Goal: Task Accomplishment & Management: Use online tool/utility

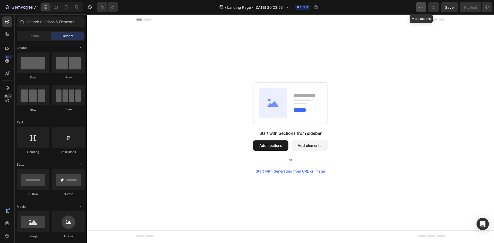
click at [419, 7] on icon "button" at bounding box center [421, 7] width 5 height 5
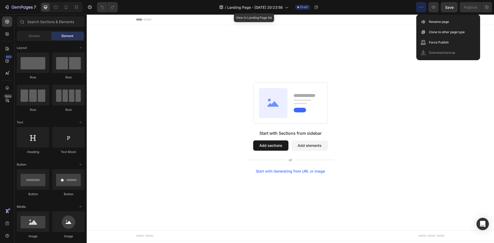
click at [287, 13] on div "/ Landing Page - Aug 27, 20:23:56" at bounding box center [254, 7] width 74 height 12
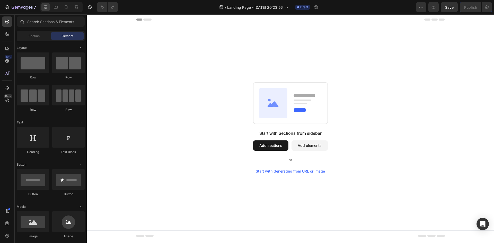
click at [428, 159] on div "Start with Sections from sidebar Add sections Add elements Start with Generatin…" at bounding box center [290, 127] width 370 height 91
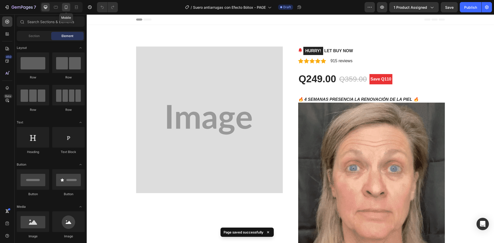
drag, startPoint x: 66, startPoint y: 8, endPoint x: 118, endPoint y: 22, distance: 54.0
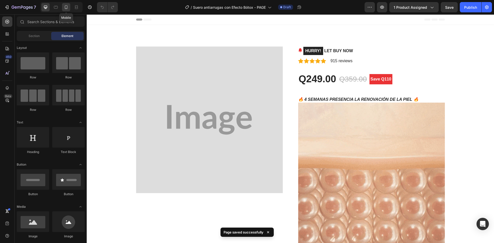
click at [66, 8] on icon at bounding box center [66, 7] width 5 height 5
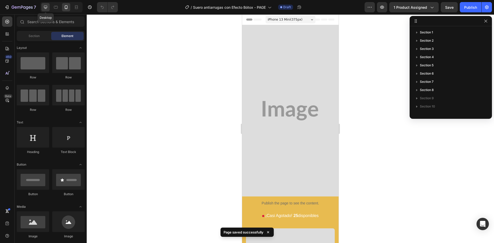
click at [43, 7] on icon at bounding box center [45, 7] width 5 height 5
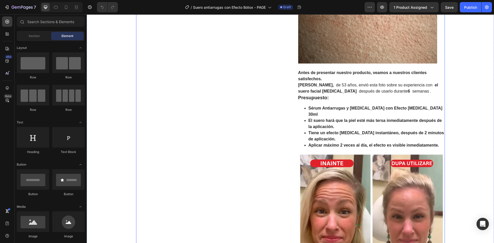
scroll to position [463, 0]
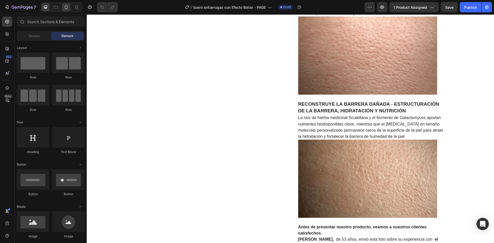
click at [65, 6] on icon at bounding box center [66, 7] width 5 height 5
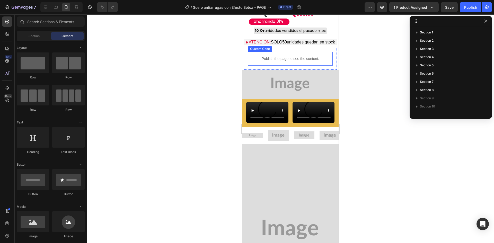
scroll to position [632, 0]
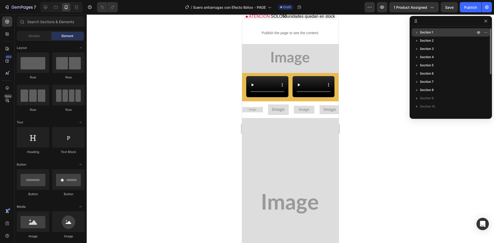
click at [435, 31] on p "Section 1" at bounding box center [448, 32] width 57 height 5
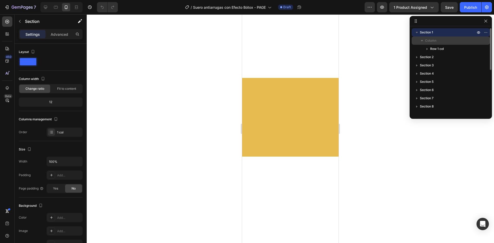
scroll to position [0, 0]
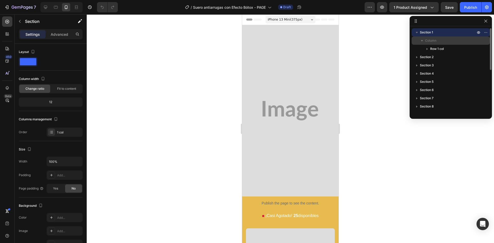
click at [433, 40] on span "Column" at bounding box center [430, 40] width 11 height 5
drag, startPoint x: 49, startPoint y: 8, endPoint x: 54, endPoint y: 13, distance: 7.3
click at [49, 7] on div at bounding box center [45, 7] width 8 height 8
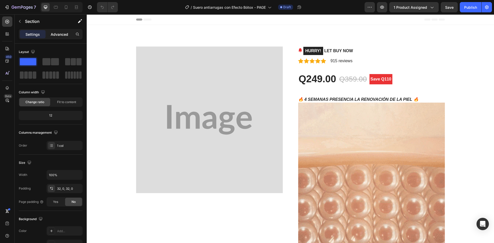
click at [61, 33] on p "Advanced" at bounding box center [59, 34] width 17 height 5
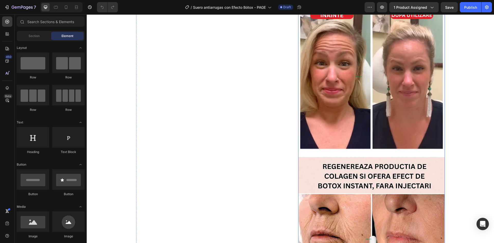
scroll to position [926, 0]
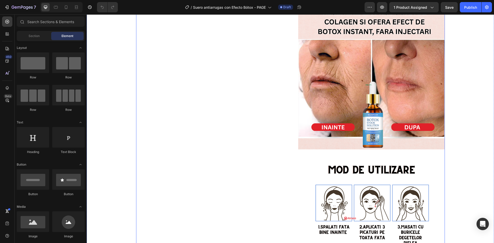
click at [324, 56] on img at bounding box center [371, 76] width 147 height 147
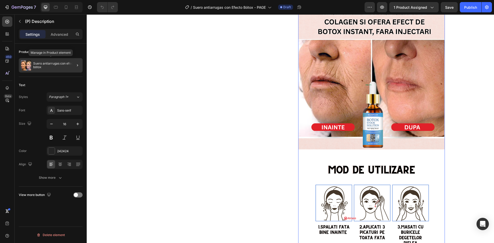
click at [49, 62] on p "Suero antiarrugas con efecto bótox" at bounding box center [56, 65] width 47 height 7
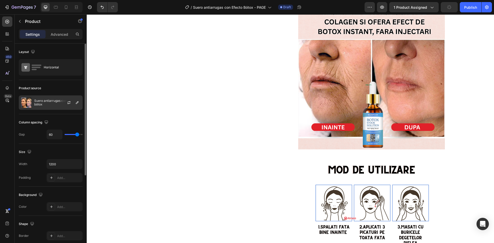
click at [46, 100] on p "Suero antiarrugas con efecto bótox" at bounding box center [57, 102] width 46 height 7
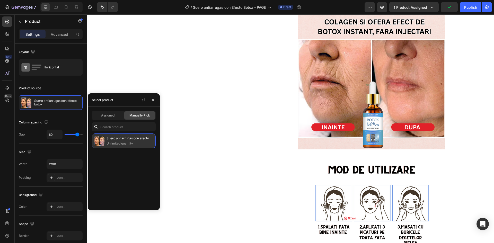
click at [116, 140] on p "Suero antiarrugas con efecto bótox" at bounding box center [130, 138] width 47 height 5
click at [110, 117] on span "Assigned" at bounding box center [107, 115] width 13 height 5
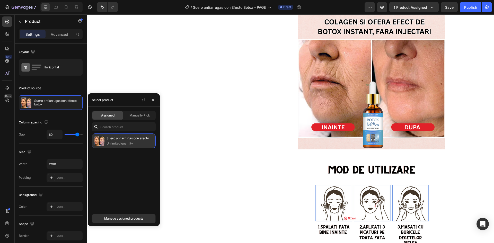
click at [118, 143] on p "Unlimited quantity" at bounding box center [130, 143] width 47 height 5
drag, startPoint x: 241, startPoint y: 180, endPoint x: 246, endPoint y: 179, distance: 5.5
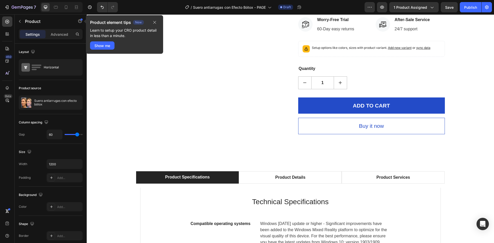
scroll to position [1261, 0]
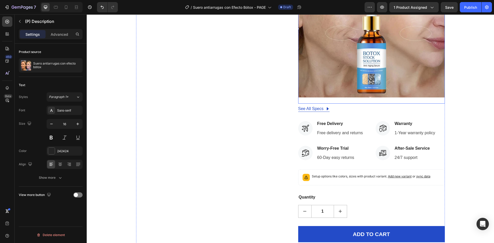
click at [374, 72] on img at bounding box center [371, 24] width 147 height 147
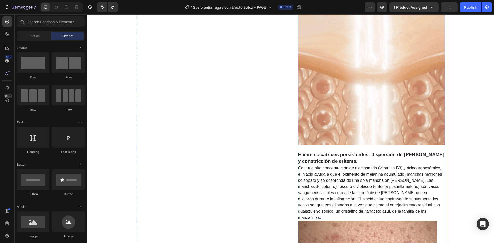
scroll to position [0, 0]
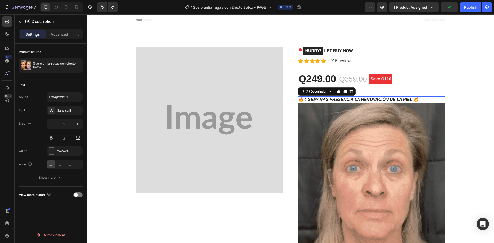
click at [375, 109] on img at bounding box center [371, 176] width 147 height 147
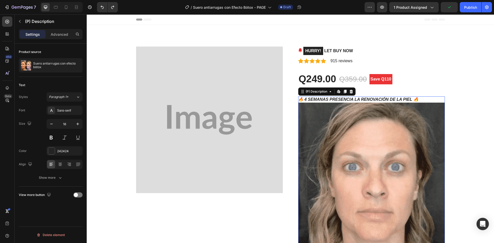
drag, startPoint x: 56, startPoint y: 37, endPoint x: 61, endPoint y: 40, distance: 6.4
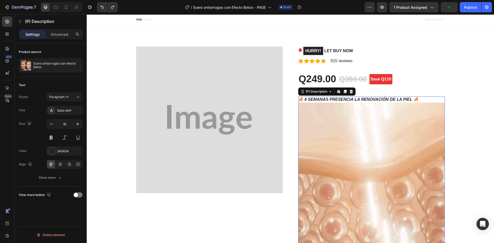
click at [56, 37] on div "Advanced" at bounding box center [60, 34] width 26 height 8
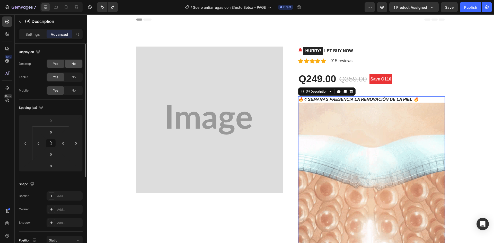
click at [69, 65] on div "No" at bounding box center [73, 64] width 17 height 8
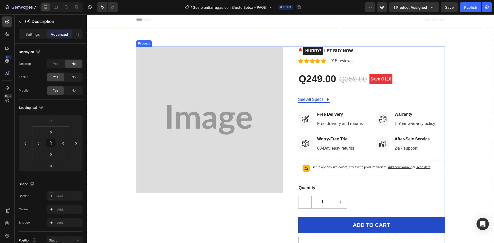
click at [363, 68] on div "HURRY! LET BUY NOW (P) Stock Counter Icon Icon Icon Icon Icon Icon List Hoz 915…" at bounding box center [371, 150] width 147 height 207
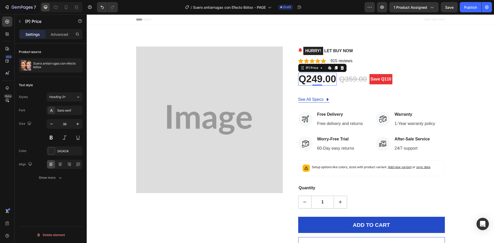
click at [319, 83] on div "Q249.00" at bounding box center [317, 79] width 39 height 13
click at [221, 113] on img at bounding box center [209, 120] width 147 height 147
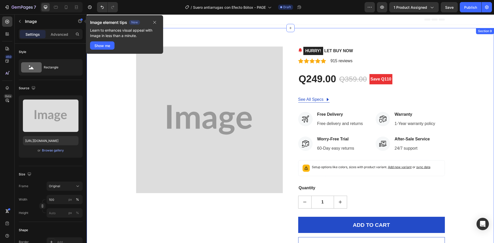
click at [453, 65] on div "Image HURRY! LET BUY NOW (P) Stock Counter Icon Icon Icon Icon Icon Icon List H…" at bounding box center [291, 150] width 400 height 207
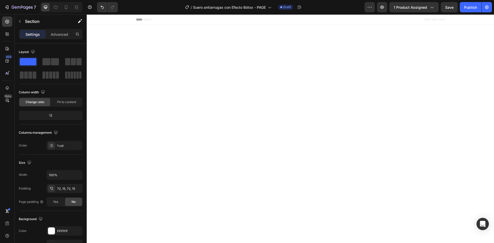
click at [269, 67] on div at bounding box center [291, 143] width 400 height 192
click at [10, 57] on div "450" at bounding box center [8, 57] width 7 height 4
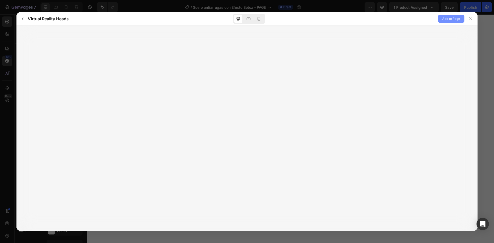
click at [449, 20] on span "Add to Page" at bounding box center [451, 19] width 18 height 6
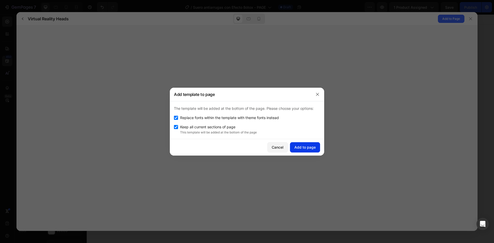
click at [303, 147] on div "Add to page" at bounding box center [304, 147] width 21 height 5
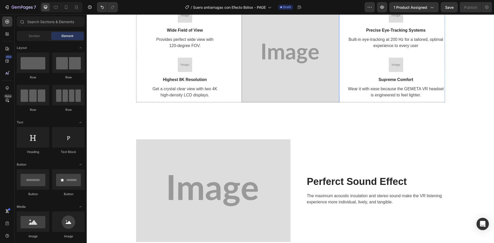
scroll to position [153, 0]
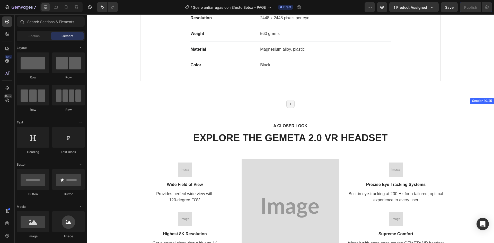
click at [284, 182] on img at bounding box center [291, 208] width 98 height 98
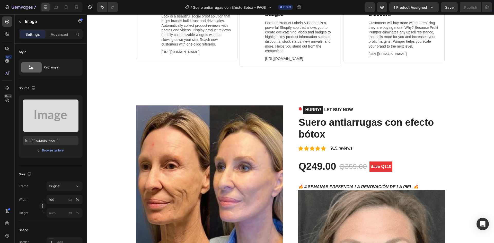
scroll to position [1980, 0]
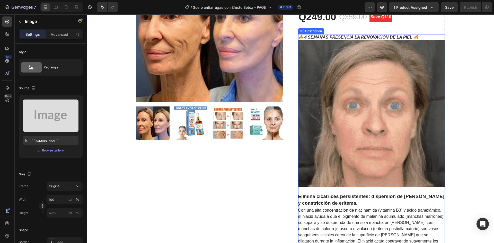
click at [298, 113] on img at bounding box center [371, 113] width 147 height 147
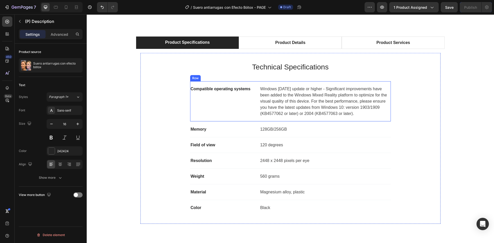
scroll to position [0, 0]
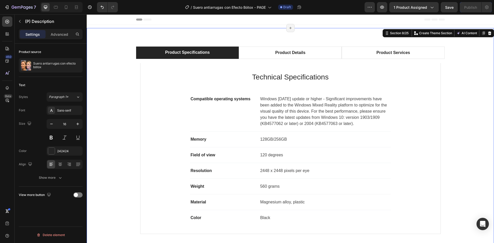
click at [221, 43] on div "Product Specifications Product Details Product Services Technical Specification…" at bounding box center [290, 142] width 407 height 229
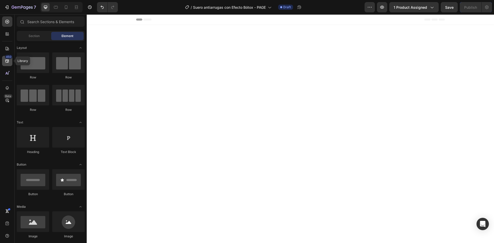
click at [10, 63] on div "450" at bounding box center [7, 61] width 10 height 10
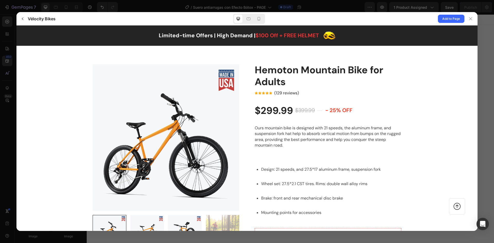
click at [343, 109] on pre "- 25% off" at bounding box center [338, 110] width 29 height 12
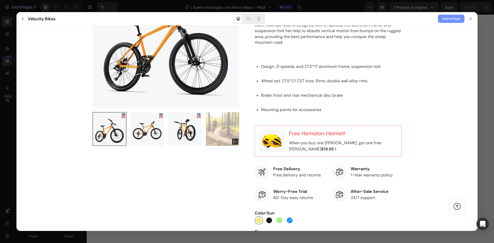
click at [453, 19] on span "Add to Page" at bounding box center [451, 19] width 18 height 6
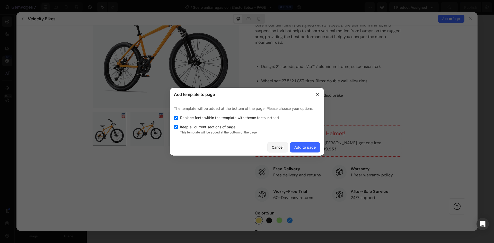
drag, startPoint x: 302, startPoint y: 147, endPoint x: 359, endPoint y: 148, distance: 56.9
click at [302, 147] on div "Add to page" at bounding box center [304, 147] width 21 height 5
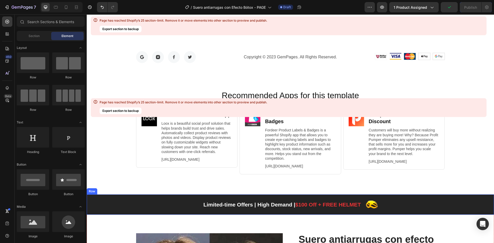
scroll to position [4770, 0]
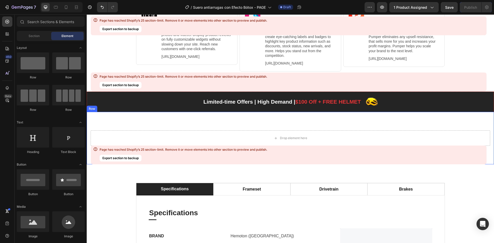
scroll to position [4796, 0]
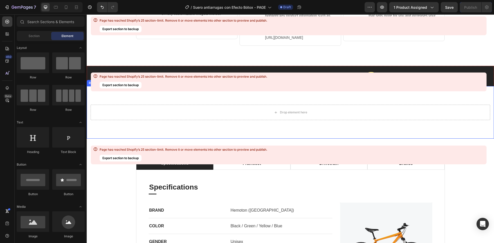
click at [221, 94] on div "Drop element here Row" at bounding box center [290, 112] width 407 height 52
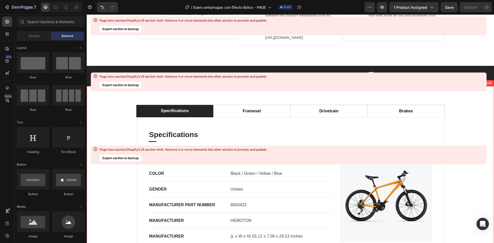
click at [237, 79] on div "Page has reached Shopify’s 25 section-limit. Remove it or move elements into ot…" at bounding box center [184, 77] width 168 height 4
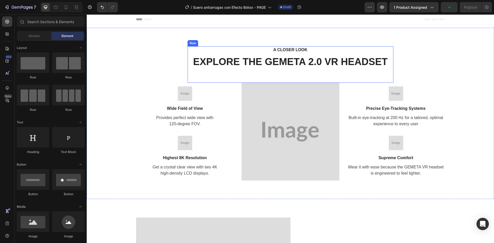
scroll to position [0, 0]
click at [172, 46] on div "A CLOSER LOOK Text block EXPLORE THE GEMETA 2.0 VR HEADSET Heading Row Image Wi…" at bounding box center [290, 113] width 407 height 171
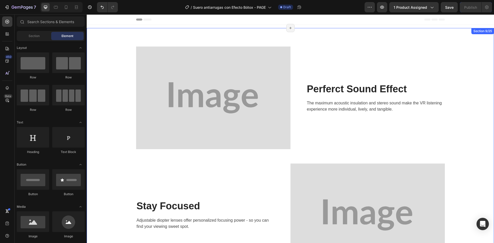
click at [206, 38] on div "Image Perferct Sound Effect Heading The maximum acoustic insulation and stereo …" at bounding box center [290, 215] width 407 height 374
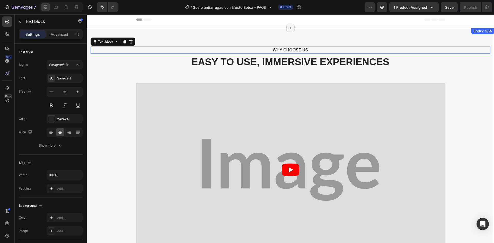
click at [217, 46] on div "WHY CHOOSE US Text block 0 EASY TO USE, IMMERSIVE EXPERIENCES Heading Video Ima…" at bounding box center [290, 193] width 407 height 330
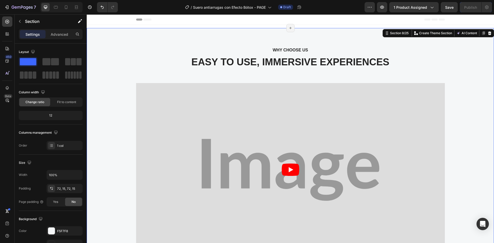
click at [230, 41] on div "WHY CHOOSE US Text block EASY TO USE, IMMERSIVE EXPERIENCES Heading Video Image…" at bounding box center [290, 193] width 407 height 330
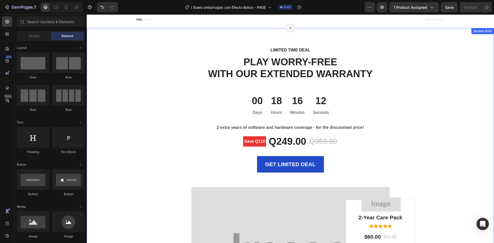
click at [218, 39] on div "LIMITED TIME DEAL Text block PLAY WORRY-FREE WITH OUR EXTENDED WARRANTY Heading…" at bounding box center [290, 183] width 407 height 310
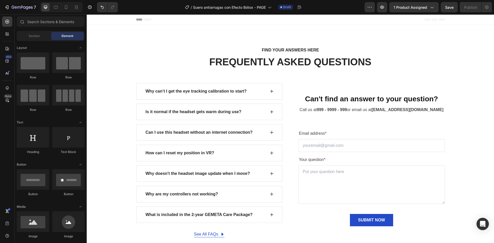
scroll to position [26, 0]
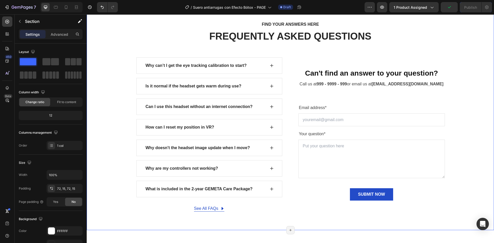
click at [224, 42] on div "FIND YOUR ANSWERS HERE Text block FREQUENTLY ASKED QUESTIONS Heading Row Why ca…" at bounding box center [290, 116] width 407 height 228
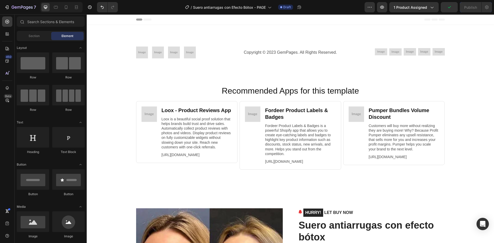
scroll to position [0, 0]
click at [234, 41] on div "Image Image Image Image Row Copyright © 2023 GemPages. All Rights Reserved. Tex…" at bounding box center [290, 52] width 407 height 49
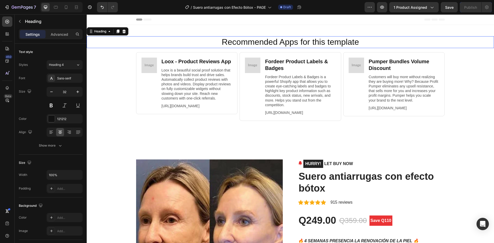
click at [216, 39] on h2 "Recommended Apps for this template" at bounding box center [290, 42] width 397 height 12
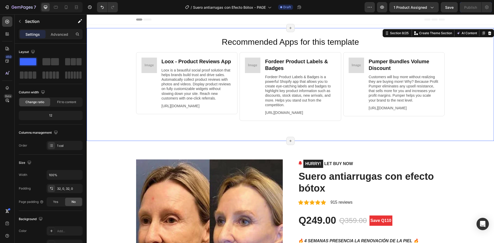
click at [225, 34] on div "Recommended Apps for this template Heading Image Loox ‑ Product Reviews App Hea…" at bounding box center [290, 84] width 407 height 113
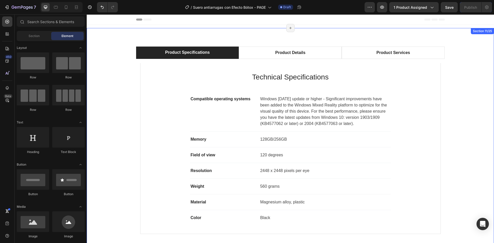
click at [266, 37] on div "Product Specifications Product Details Product Services Technical Specification…" at bounding box center [290, 142] width 407 height 229
click at [264, 41] on div "Product Specifications Product Details Product Services Technical Specification…" at bounding box center [290, 142] width 407 height 229
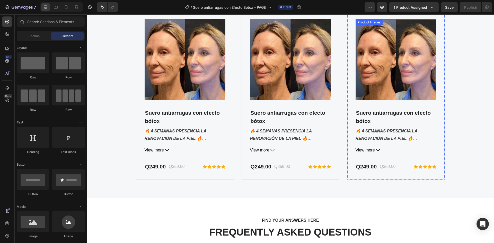
scroll to position [1261, 0]
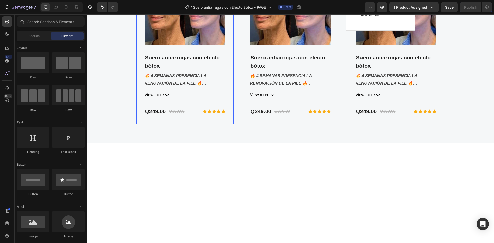
click at [232, 123] on div "Product Images [PERSON_NAME] antiarrugas con efecto bótox (P) Title 🔥 4 SEMANAS…" at bounding box center [290, 39] width 309 height 169
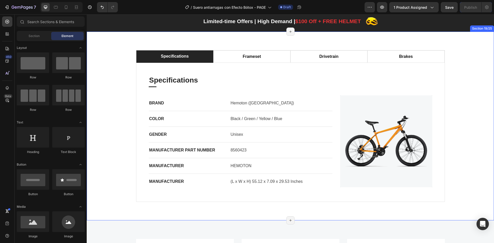
scroll to position [1595, 0]
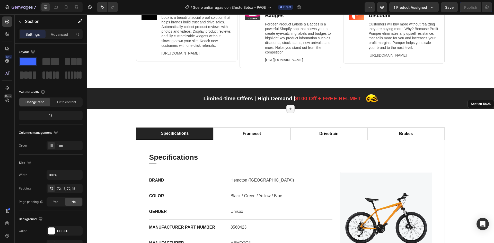
click at [339, 118] on div "specifications frameset drivetrain brakes Specifications Heading Title Line BRA…" at bounding box center [290, 203] width 407 height 189
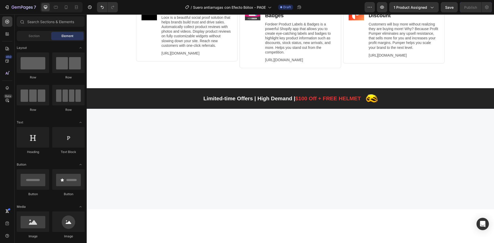
scroll to position [1647, 0]
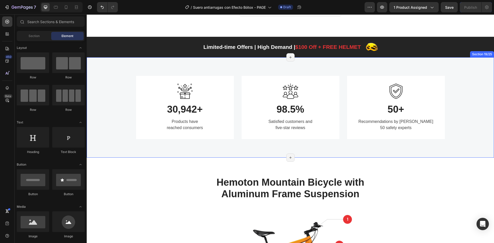
click at [342, 69] on div "Image 30,942+ Heading Products have reached consumers Text block Row Image 98.5…" at bounding box center [290, 107] width 407 height 100
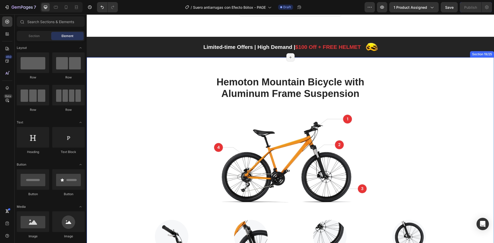
click at [358, 72] on div "Hemoton Mountain Bicycle with Aluminum Frame Suspension Heading Image Row Image…" at bounding box center [290, 181] width 407 height 248
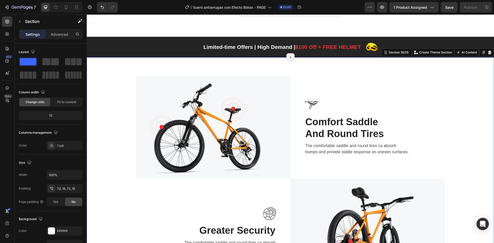
click at [344, 72] on div "Image Image Comfort Saddle And Round Tires Heading The comfortable saddle and r…" at bounding box center [290, 178] width 407 height 242
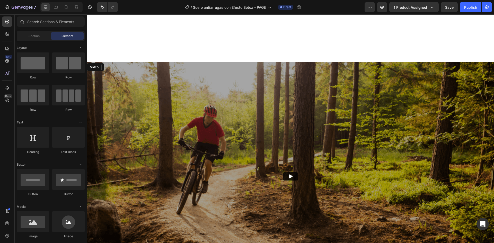
click at [343, 73] on img at bounding box center [290, 176] width 407 height 229
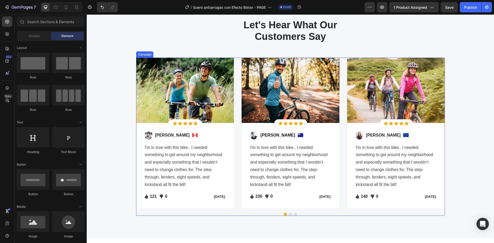
scroll to position [1672, 0]
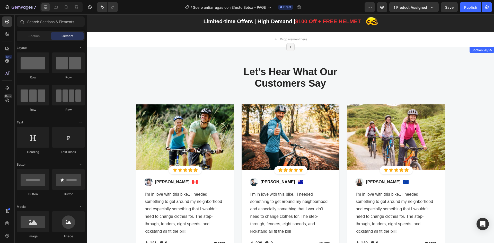
click at [358, 73] on p "Let's Hear What Our Customers Say" at bounding box center [291, 77] width 308 height 23
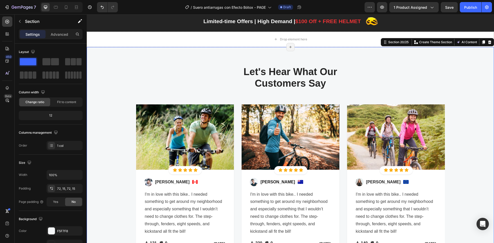
click at [369, 62] on div "Let's Hear What Our Customers Say Heading Row Image Icon Icon Icon Icon Icon Ic…" at bounding box center [290, 166] width 407 height 239
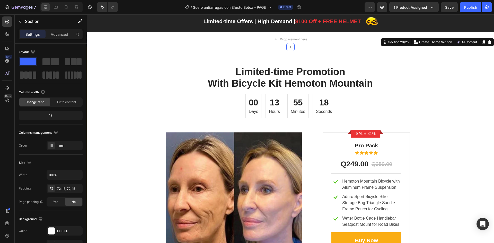
click at [360, 62] on div "Limited-time Promotion With Bicycle Kit Hemoton Mountain Heading 00 Days 13 Hou…" at bounding box center [290, 167] width 407 height 240
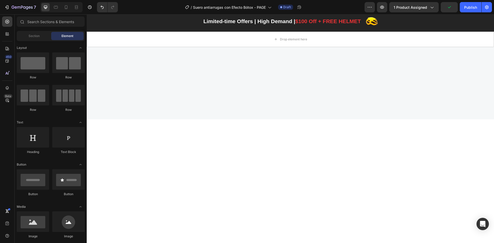
scroll to position [1647, 0]
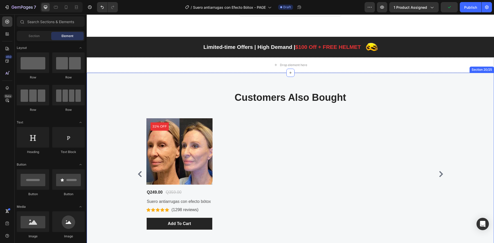
click at [355, 81] on div "Customers Also Bought Heading Row Product Images 31% off Product Badge Q249.00 …" at bounding box center [290, 163] width 407 height 180
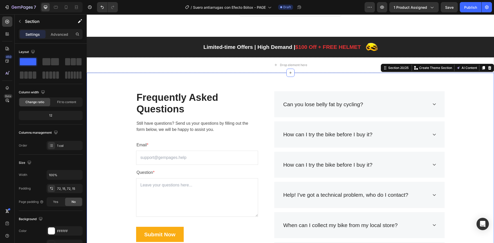
click at [351, 87] on div "Frequently Asked Questions Heading Still have questions? Send us your questions…" at bounding box center [290, 180] width 407 height 214
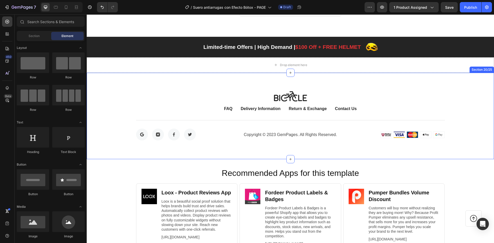
click at [342, 85] on div "Image FAQ Button Delivery Information Button Return & Exchange Button Contact U…" at bounding box center [290, 116] width 407 height 87
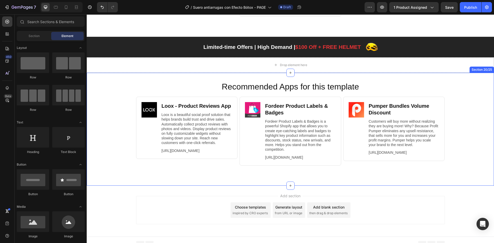
click at [341, 84] on div "Recommended Apps for this template Heading Image Loox ‑ Product Reviews App Hea…" at bounding box center [290, 129] width 407 height 113
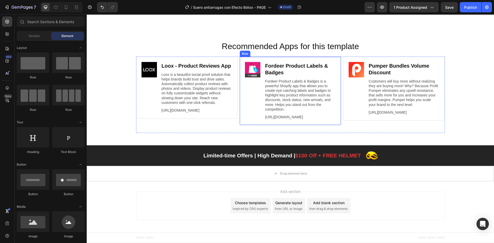
scroll to position [1543, 0]
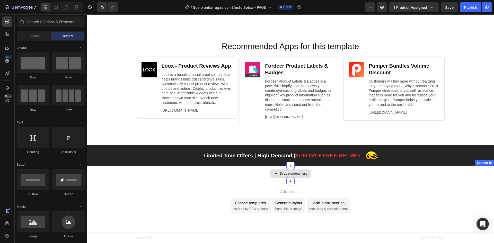
click at [349, 173] on div "Drop element here" at bounding box center [290, 173] width 407 height 15
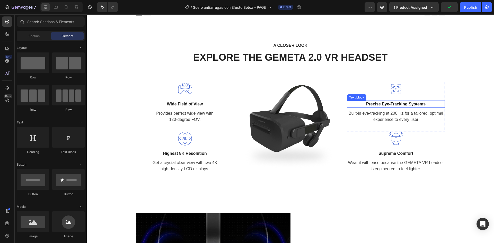
scroll to position [0, 0]
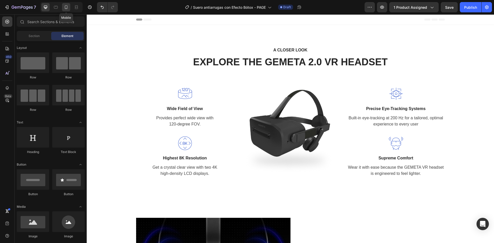
click at [65, 8] on icon at bounding box center [66, 7] width 3 height 4
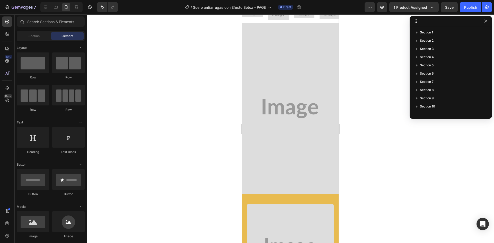
scroll to position [746, 0]
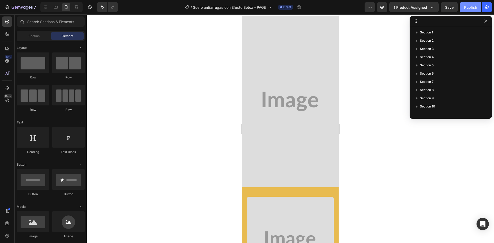
click at [469, 7] on div "Publish" at bounding box center [470, 7] width 13 height 5
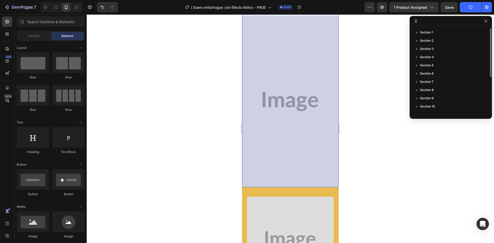
scroll to position [63, 0]
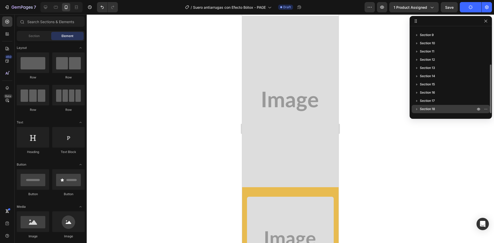
click at [429, 108] on span "Section 18" at bounding box center [427, 109] width 15 height 5
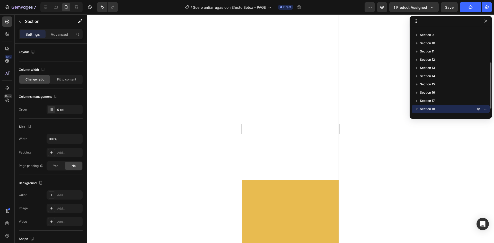
scroll to position [3489, 0]
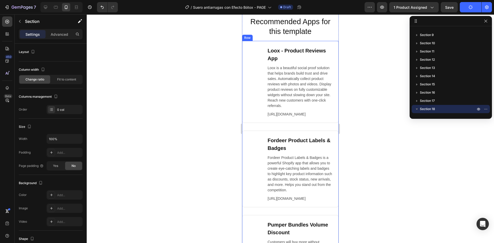
click at [299, 125] on div "Image Loox ‑ Product Reviews App Heading Loox is a beautiful social proof solut…" at bounding box center [290, 86] width 96 height 90
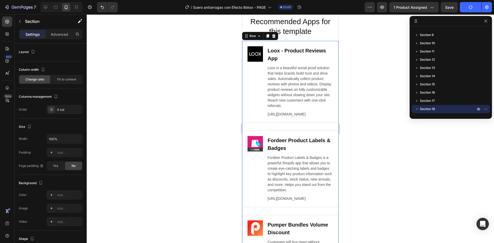
scroll to position [96, 0]
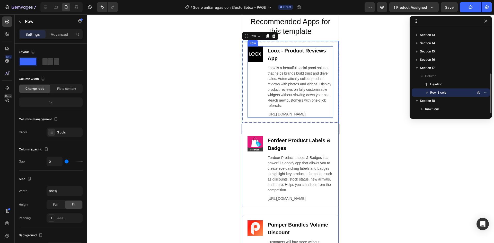
click at [64, 35] on p "Advanced" at bounding box center [59, 34] width 17 height 5
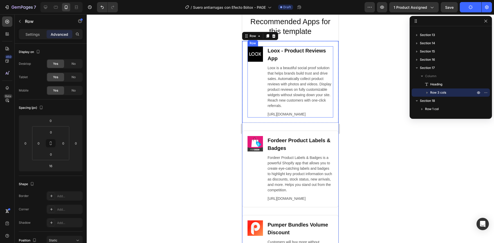
click at [71, 88] on div "No" at bounding box center [73, 90] width 17 height 8
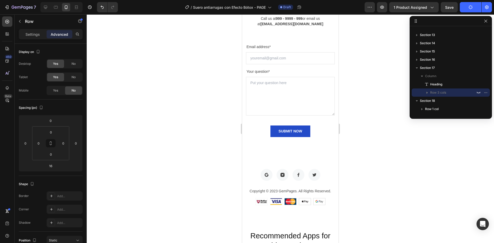
scroll to position [3643, 0]
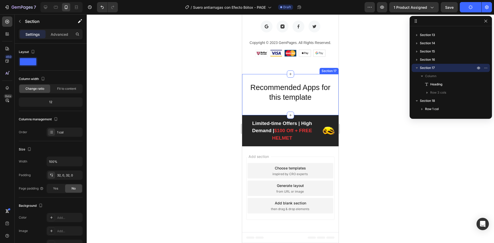
click at [320, 111] on div "Recommended Apps for this template Heading Image Loox ‑ Product Reviews App Hea…" at bounding box center [290, 94] width 96 height 41
click at [58, 32] on p "Advanced" at bounding box center [59, 34] width 17 height 5
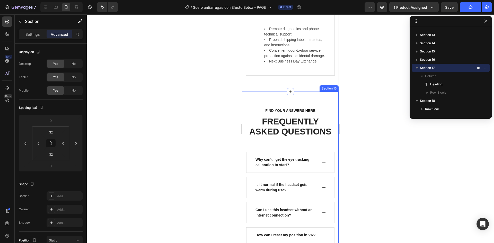
scroll to position [3077, 0]
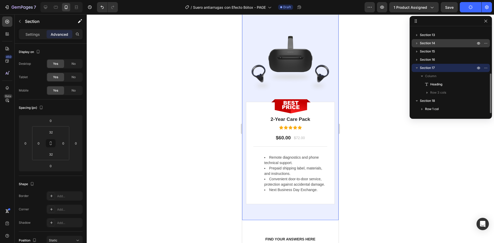
click at [443, 42] on p "Section 14" at bounding box center [448, 43] width 57 height 5
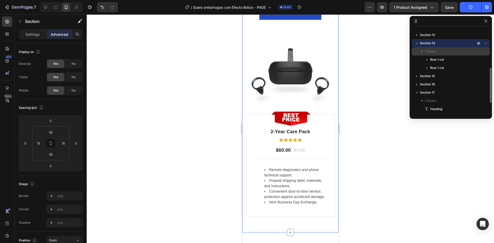
scroll to position [45, 0]
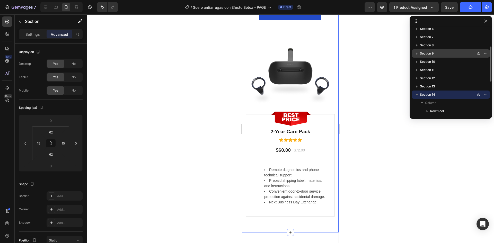
click at [435, 55] on p "Section 9" at bounding box center [448, 53] width 57 height 5
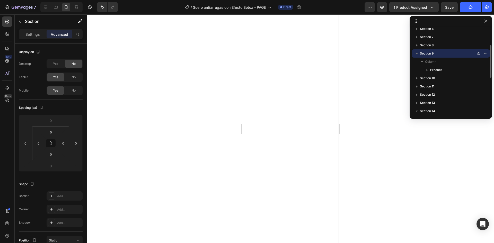
scroll to position [1336, 0]
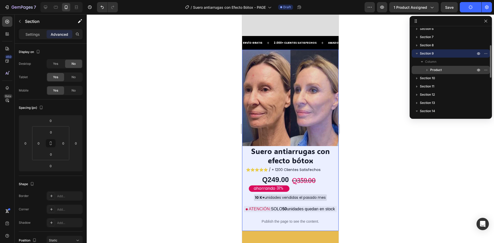
click at [441, 71] on span "Product" at bounding box center [436, 69] width 12 height 5
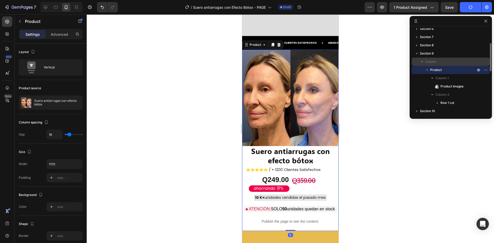
click at [434, 62] on span "Column" at bounding box center [430, 61] width 11 height 5
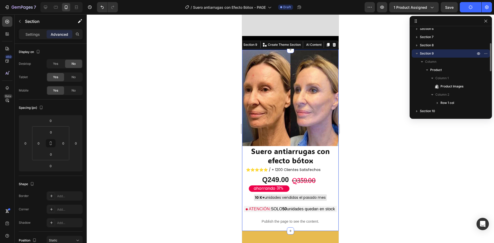
click at [430, 55] on span "Section 9" at bounding box center [427, 53] width 14 height 5
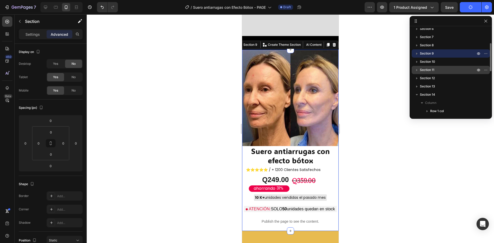
click at [436, 71] on p "Section 11" at bounding box center [448, 69] width 57 height 5
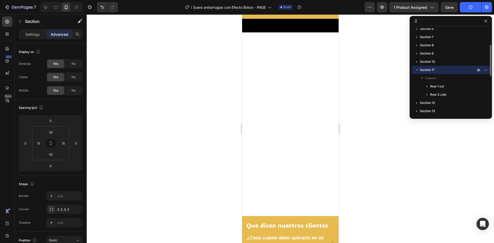
scroll to position [1610, 0]
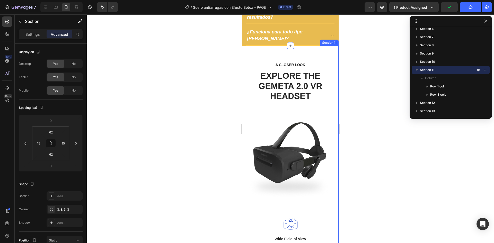
click at [319, 55] on div "A CLOSER LOOK Text block EXPLORE THE GEMETA 2.0 VR HEADSET Heading Row Image Wi…" at bounding box center [290, 228] width 96 height 365
click at [74, 92] on span "No" at bounding box center [74, 90] width 4 height 5
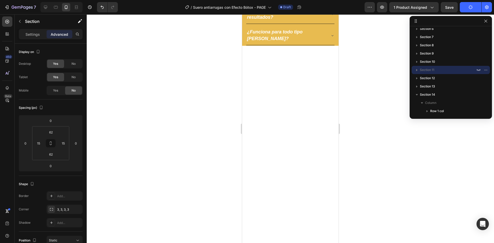
click at [453, 78] on p "Section 12" at bounding box center [448, 78] width 57 height 5
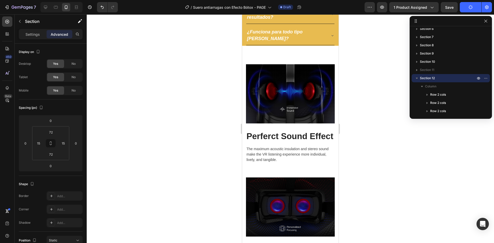
scroll to position [1623, 0]
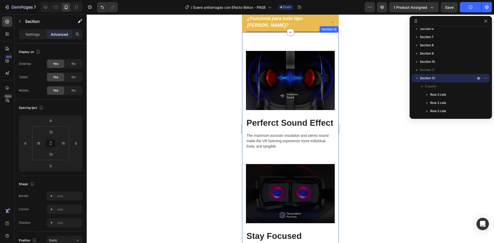
click at [326, 39] on div "Image Perferct Sound Effect Heading The maximum acoustic insulation and stereo …" at bounding box center [290, 210] width 96 height 357
click at [72, 91] on span "No" at bounding box center [74, 90] width 4 height 5
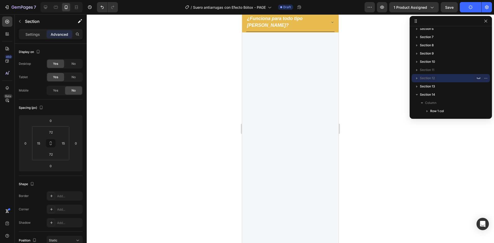
click at [324, 43] on div at bounding box center [290, 149] width 96 height 234
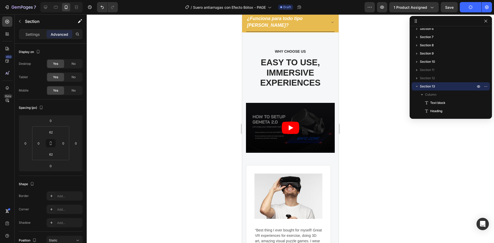
scroll to position [1598, 0]
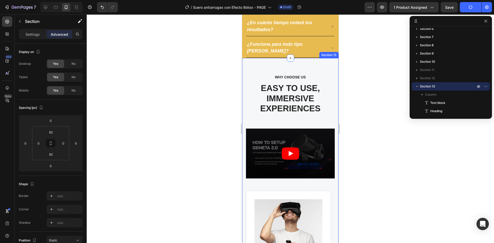
click at [327, 68] on div "WHY CHOOSE US Text block EASY TO USE, IMMERSIVE EXPERIENCES Heading Video Image…" at bounding box center [290, 202] width 96 height 289
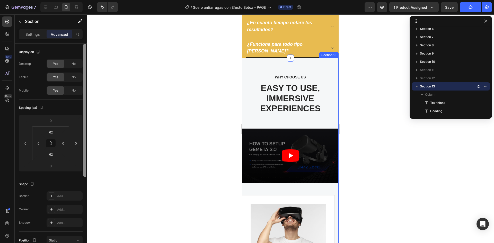
drag, startPoint x: 69, startPoint y: 92, endPoint x: 84, endPoint y: 93, distance: 14.7
click at [69, 91] on div "No" at bounding box center [73, 90] width 17 height 8
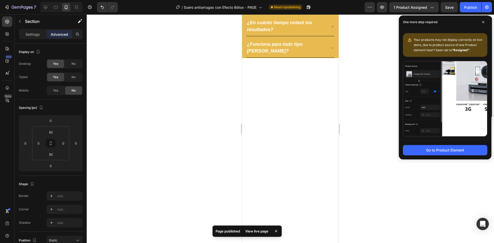
click at [314, 74] on div at bounding box center [290, 216] width 89 height 285
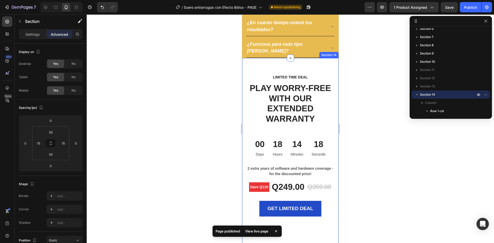
click at [324, 66] on div "LIMITED TIME DEAL Text block PLAY WORRY-FREE WITH OUR EXTENDED WARRANTY Heading…" at bounding box center [290, 243] width 96 height 371
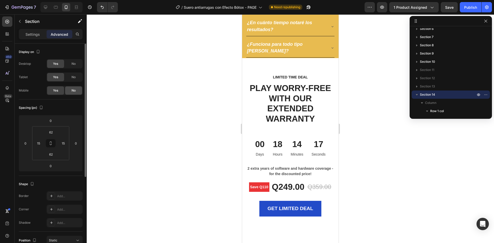
click at [67, 91] on div "No" at bounding box center [73, 90] width 17 height 8
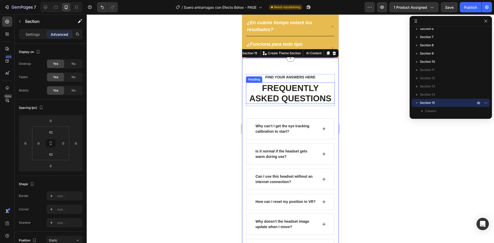
click at [75, 90] on span "No" at bounding box center [74, 90] width 4 height 5
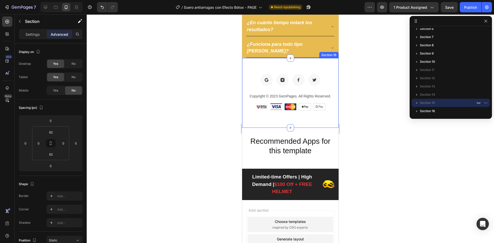
click at [330, 63] on div "Image Image Image Image Row Copyright © 2023 GemPages. All Rights Reserved. Tex…" at bounding box center [290, 92] width 96 height 69
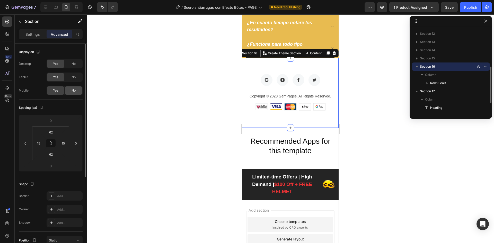
click at [71, 88] on div "No" at bounding box center [73, 90] width 17 height 8
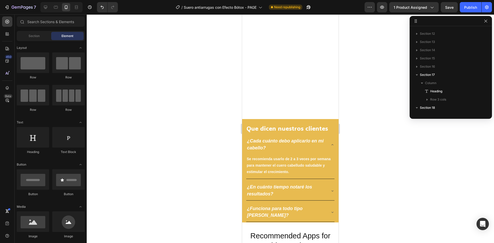
scroll to position [1573, 0]
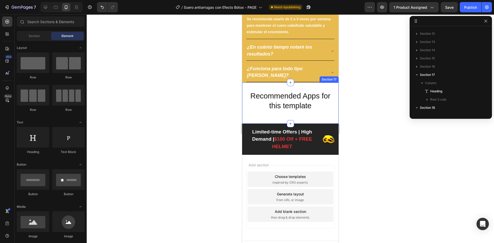
click at [331, 90] on div "Recommended Apps for this template Heading Image Loox ‑ Product Reviews App Hea…" at bounding box center [290, 103] width 96 height 41
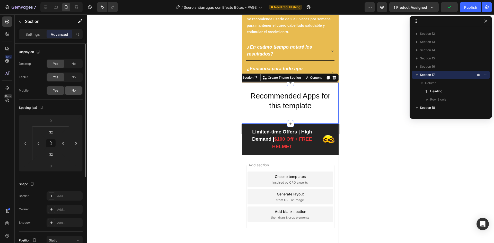
click at [71, 92] on div "No" at bounding box center [73, 90] width 17 height 8
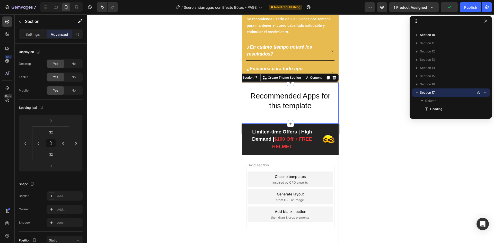
scroll to position [1541, 0]
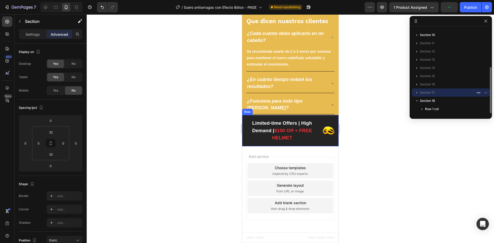
click at [330, 124] on div "Image" at bounding box center [328, 130] width 12 height 23
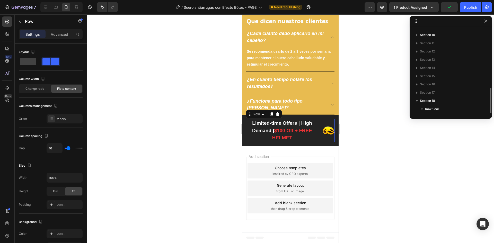
scroll to position [88, 0]
click at [59, 36] on p "Advanced" at bounding box center [59, 34] width 17 height 5
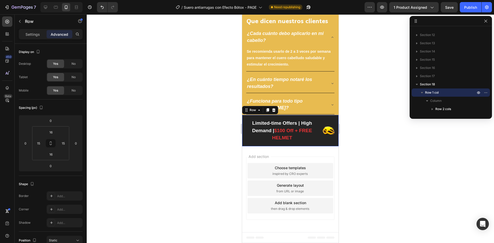
click at [245, 119] on div "Limited-time Offers | High Demand | $100 Off + FREE HELMET Text block Image Row…" at bounding box center [290, 130] width 96 height 31
click at [75, 93] on div "No" at bounding box center [73, 90] width 17 height 8
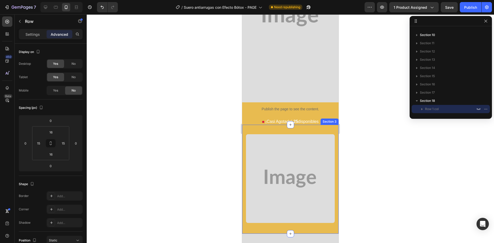
scroll to position [0, 0]
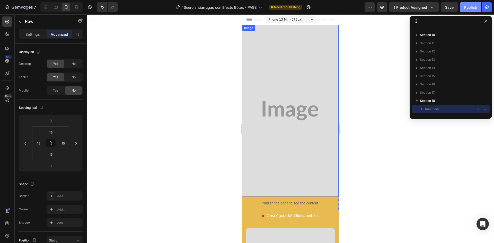
click at [473, 10] on div "Publish" at bounding box center [470, 7] width 13 height 5
click at [32, 35] on p "Settings" at bounding box center [32, 34] width 14 height 5
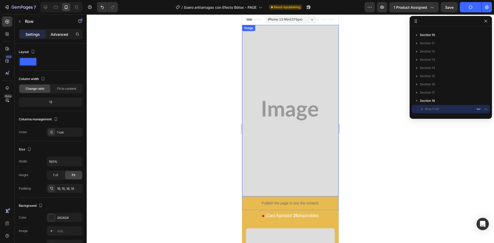
drag, startPoint x: 50, startPoint y: 31, endPoint x: 54, endPoint y: 33, distance: 3.8
click at [54, 32] on div "Advanced" at bounding box center [60, 34] width 26 height 8
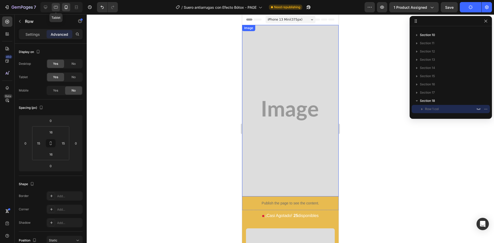
drag, startPoint x: 55, startPoint y: 8, endPoint x: 178, endPoint y: 44, distance: 127.8
click at [55, 8] on icon at bounding box center [56, 7] width 4 height 3
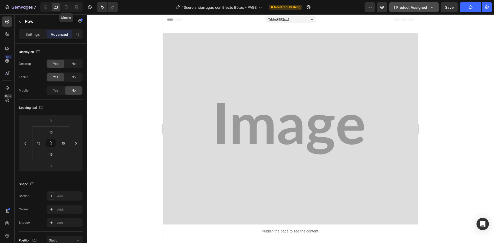
click at [427, 9] on span "1 product assigned" at bounding box center [410, 7] width 33 height 5
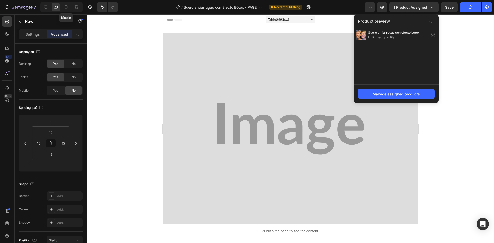
drag, startPoint x: 429, startPoint y: 8, endPoint x: 439, endPoint y: 9, distance: 9.9
click at [430, 7] on icon "button" at bounding box center [431, 7] width 5 height 5
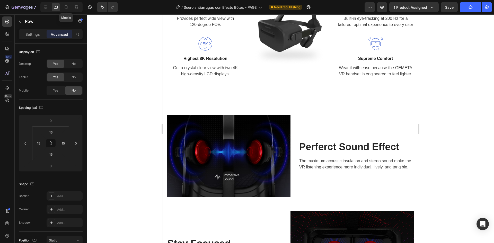
scroll to position [2007, 0]
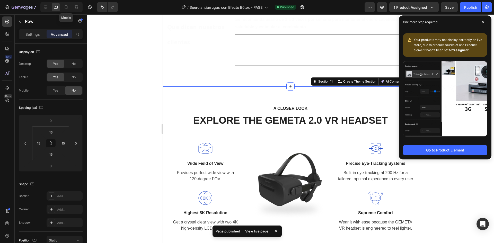
click at [371, 94] on div "A CLOSER LOOK Text block EXPLORE THE GEMETA 2.0 VR HEADSET Heading Row Image Wi…" at bounding box center [290, 168] width 255 height 164
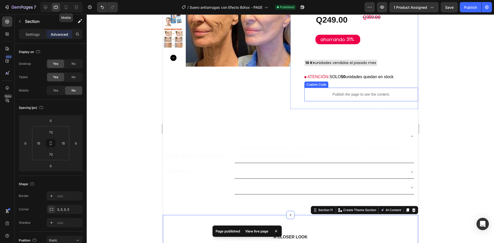
scroll to position [1853, 0]
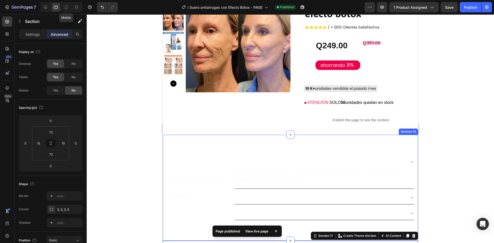
click at [357, 141] on div "Que dicen nuestros clientes Heading ¿Cada cuánto debo aplicarlo en mi [PERSON_N…" at bounding box center [290, 188] width 255 height 106
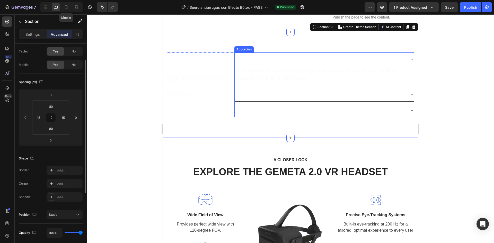
scroll to position [2033, 0]
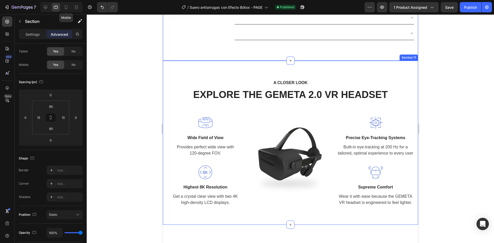
click at [372, 64] on div "A CLOSER LOOK Text block EXPLORE THE GEMETA 2.0 VR HEADSET Heading Row Image Wi…" at bounding box center [290, 143] width 255 height 164
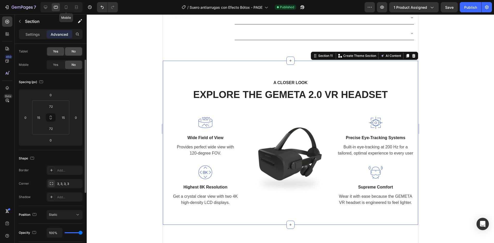
click at [76, 52] on div "No" at bounding box center [73, 51] width 17 height 8
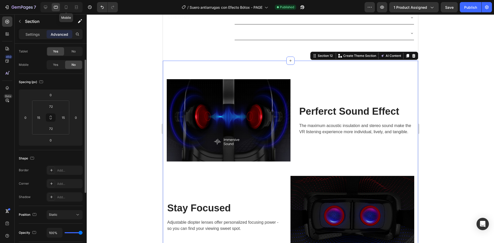
click at [357, 78] on div "Image Perferct Sound Effect Heading The maximum acoustic insulation and stereo …" at bounding box center [290, 217] width 255 height 313
click at [81, 50] on div "No" at bounding box center [73, 51] width 17 height 8
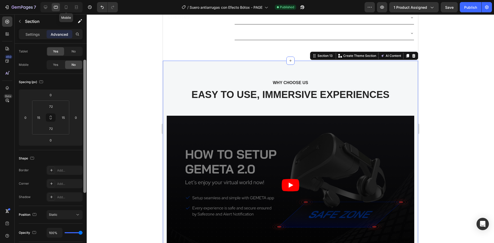
click at [70, 51] on div "No" at bounding box center [73, 51] width 17 height 8
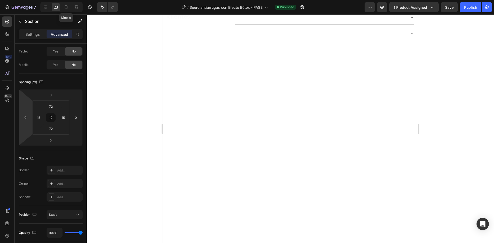
scroll to position [2007, 0]
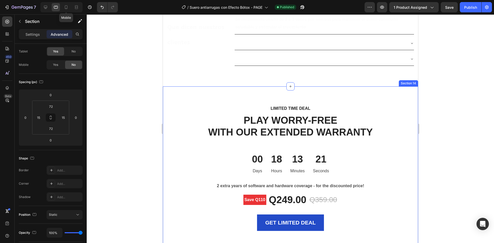
drag, startPoint x: 347, startPoint y: 92, endPoint x: 344, endPoint y: 93, distance: 3.4
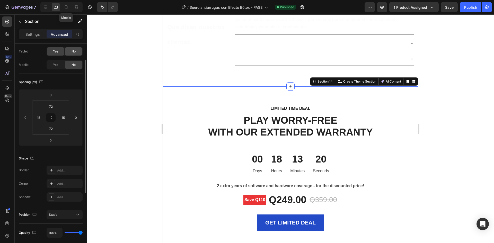
click at [72, 53] on span "No" at bounding box center [74, 51] width 4 height 5
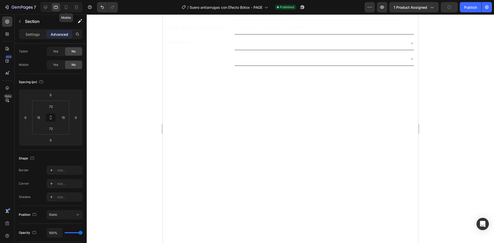
click at [341, 87] on div at bounding box center [290, 215] width 255 height 259
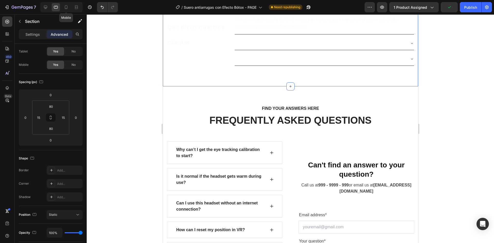
click at [340, 79] on div "Que dicen nuestros clientes Heading ¿Cada cuánto debo aplicarlo en mi [PERSON_N…" at bounding box center [290, 33] width 255 height 106
click at [360, 95] on div "FIND YOUR ANSWERS HERE Text block FREQUENTLY ASKED QUESTIONS Heading Row Why ca…" at bounding box center [290, 215] width 255 height 259
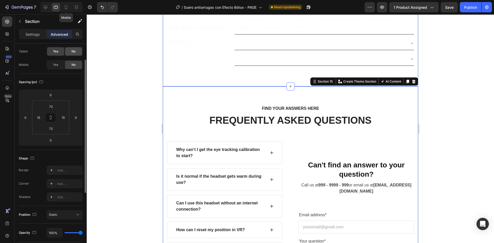
click at [73, 53] on span "No" at bounding box center [74, 51] width 4 height 5
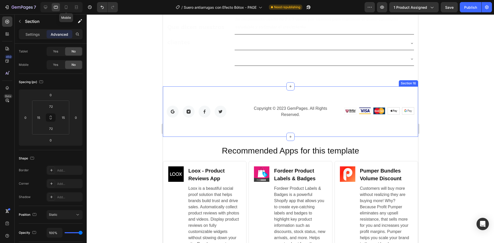
click at [358, 95] on div "Image Image Image Image Row Copyright © 2023 GemPages. All Rights Reserved. Tex…" at bounding box center [290, 111] width 255 height 50
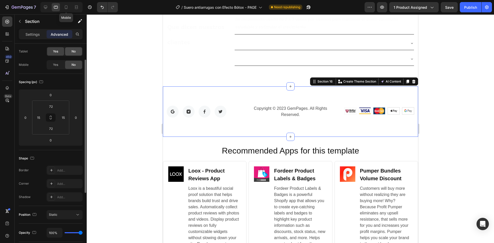
click at [78, 52] on div "No" at bounding box center [73, 51] width 17 height 8
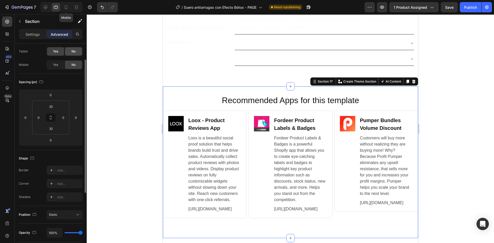
click at [74, 55] on div "No" at bounding box center [73, 51] width 17 height 8
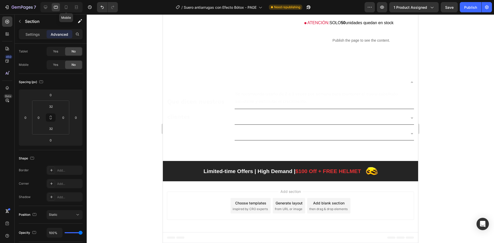
scroll to position [1932, 0]
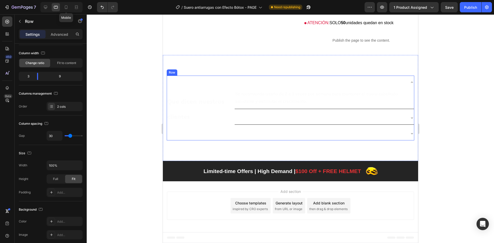
click at [196, 82] on div "Que dicen nuestros clientes Heading" at bounding box center [196, 108] width 60 height 65
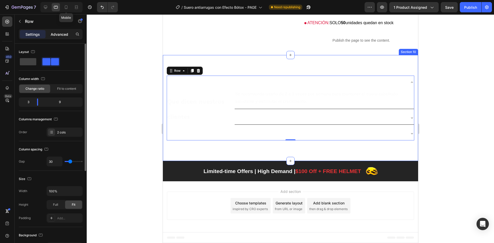
click at [64, 33] on p "Advanced" at bounding box center [59, 34] width 17 height 5
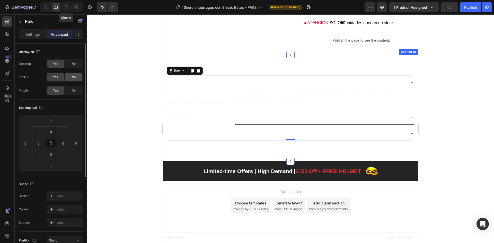
click at [72, 80] on div "No" at bounding box center [73, 77] width 17 height 8
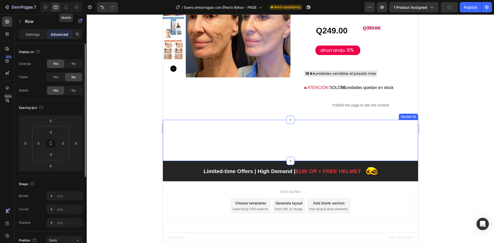
scroll to position [1868, 0]
click at [274, 130] on div "Que dicen nuestros clientes Heading ¿Cada cuánto debo aplicarlo en mi cabello? …" at bounding box center [290, 140] width 255 height 41
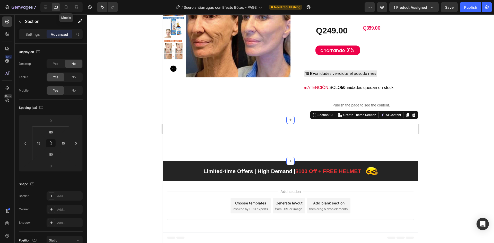
click at [73, 76] on span "No" at bounding box center [74, 77] width 4 height 5
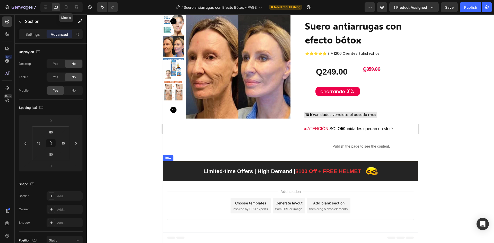
click at [398, 163] on div "Limited-time Offers | High Demand | $100 Off + FREE HELMET Text block Image Row…" at bounding box center [290, 171] width 255 height 20
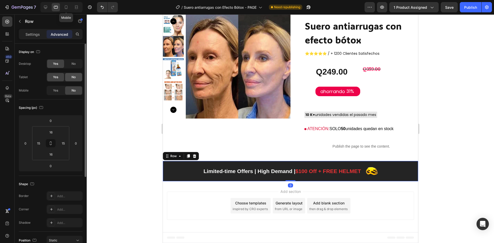
drag, startPoint x: 72, startPoint y: 76, endPoint x: 76, endPoint y: 77, distance: 3.7
click at [72, 76] on span "No" at bounding box center [74, 77] width 4 height 5
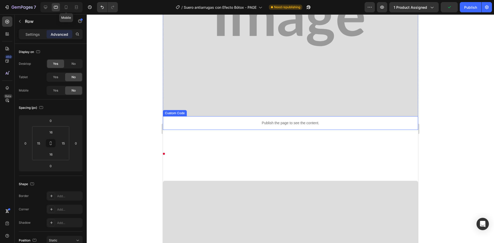
scroll to position [0, 0]
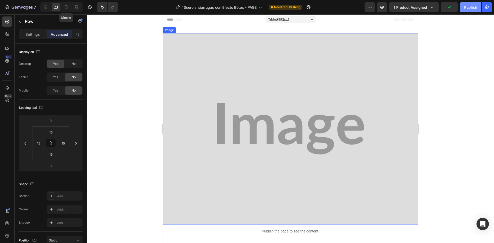
click at [471, 9] on div "Publish" at bounding box center [470, 7] width 13 height 5
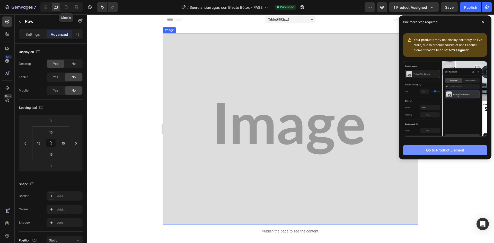
click at [458, 146] on button "Go to Product Element" at bounding box center [445, 150] width 84 height 10
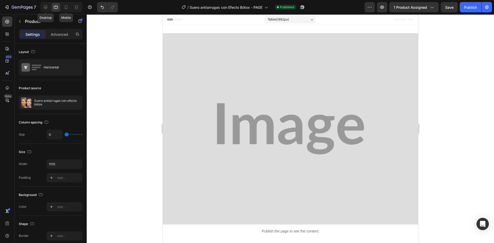
click at [49, 4] on div at bounding box center [45, 7] width 8 height 8
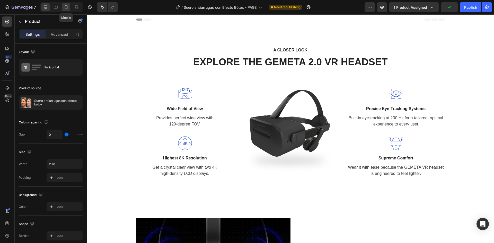
click at [67, 7] on icon at bounding box center [66, 7] width 3 height 4
type input "16"
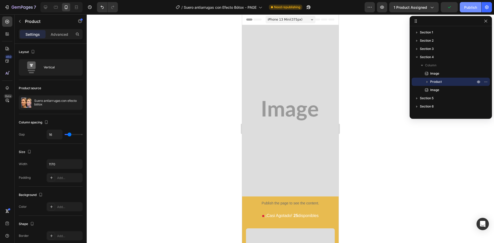
click at [471, 8] on div "Publish" at bounding box center [470, 7] width 13 height 5
